Goal: Task Accomplishment & Management: Complete application form

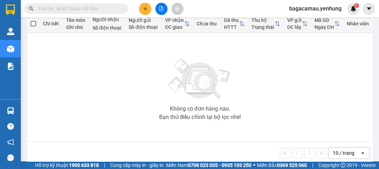
scroll to position [94, 0]
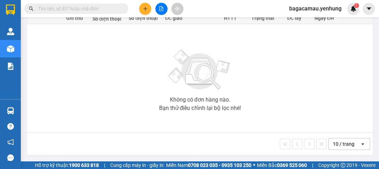
click at [339, 144] on div "10 / trang" at bounding box center [344, 143] width 22 height 7
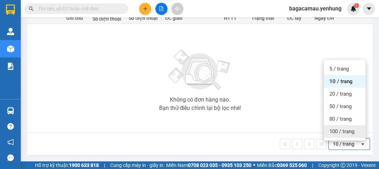
click at [337, 129] on span "100 / trang" at bounding box center [342, 131] width 25 height 7
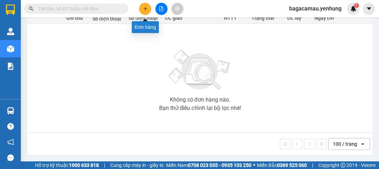
click at [141, 7] on button at bounding box center [145, 9] width 12 height 12
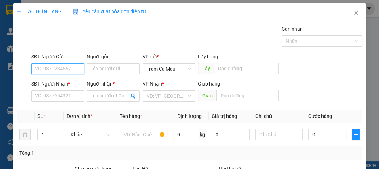
scroll to position [83, 0]
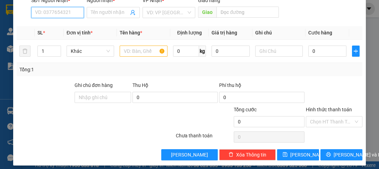
click at [46, 12] on input "SĐT Người Nhận *" at bounding box center [57, 12] width 53 height 11
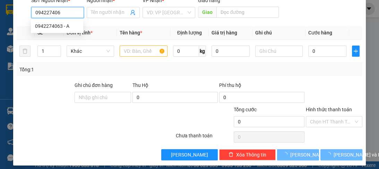
type input "0942274063"
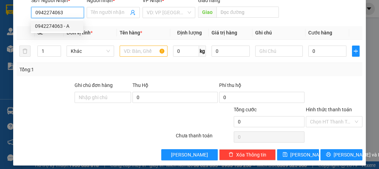
click at [47, 25] on div "0942274063 - A" at bounding box center [57, 26] width 44 height 8
type input "A"
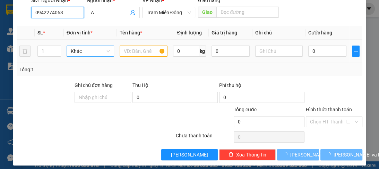
type input "80.000"
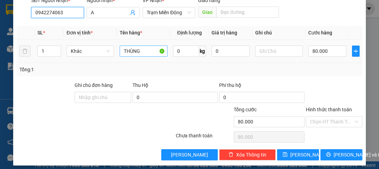
type input "0942274063"
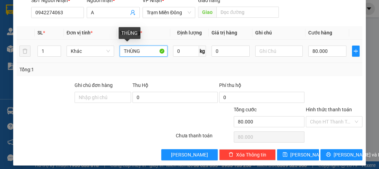
click at [142, 54] on input "THÙNG" at bounding box center [144, 50] width 48 height 11
type input "T"
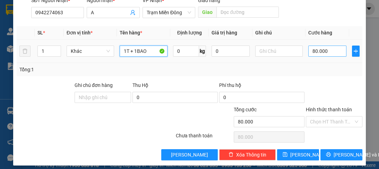
type input "1T + 1BAO"
click at [321, 54] on input "80.000" at bounding box center [328, 50] width 38 height 11
type input "0"
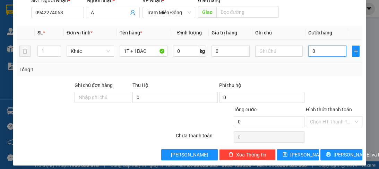
type input "1"
type input "01"
type input "10"
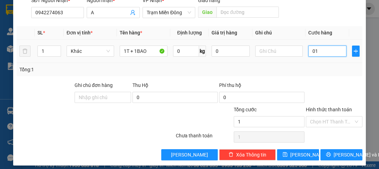
type input "010"
type input "100"
type input "0.100"
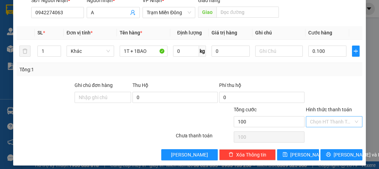
type input "100.000"
click at [321, 119] on input "Hình thức thanh toán" at bounding box center [331, 121] width 43 height 10
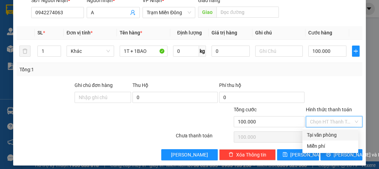
click at [321, 137] on div "Tại văn phòng" at bounding box center [331, 135] width 48 height 8
type input "0"
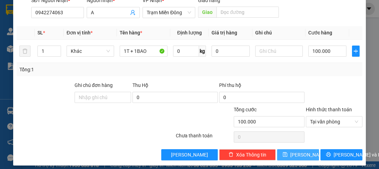
click at [305, 154] on button "[PERSON_NAME]" at bounding box center [298, 154] width 42 height 11
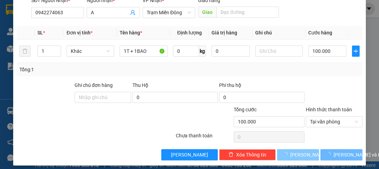
type input "0"
